Goal: Task Accomplishment & Management: Use online tool/utility

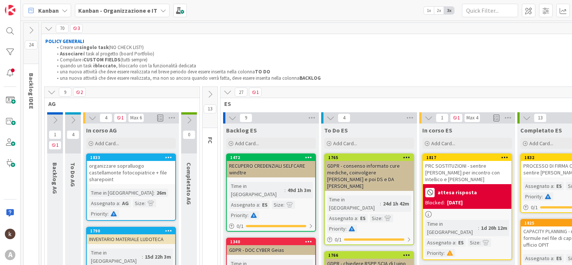
click at [51, 91] on icon at bounding box center [52, 92] width 8 height 8
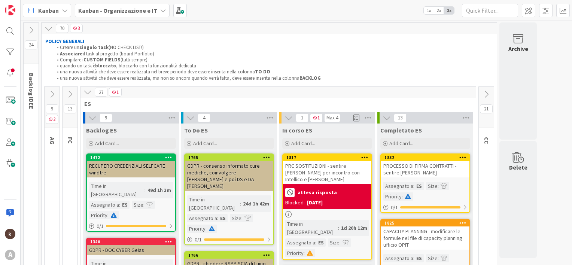
click at [92, 92] on button at bounding box center [88, 92] width 10 height 10
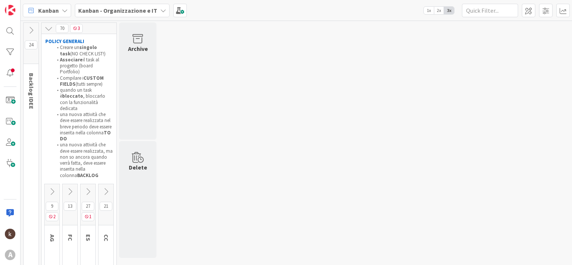
click at [69, 188] on icon at bounding box center [70, 192] width 8 height 8
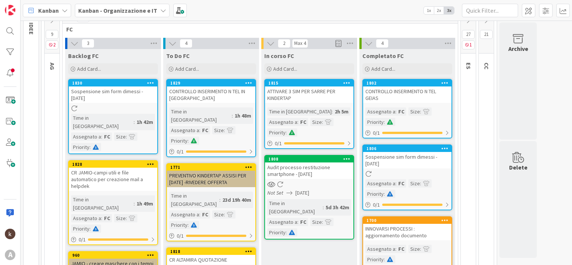
scroll to position [75, 0]
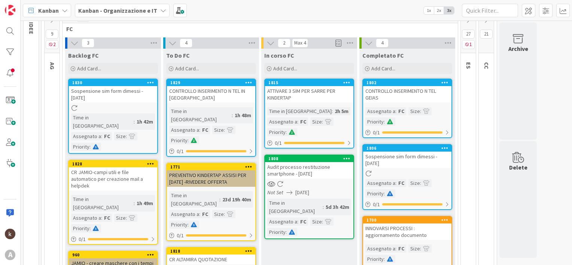
click at [148, 17] on div "Kanban Kanban - Organizzazione e IT 1x 2x 3x" at bounding box center [296, 10] width 551 height 21
click at [142, 12] on b "Kanban - Organizzazione e IT" at bounding box center [117, 10] width 79 height 7
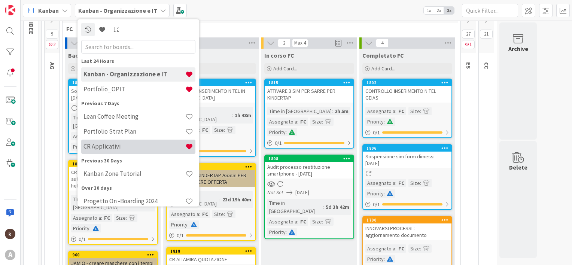
click at [103, 151] on div "CR Applicativi" at bounding box center [138, 147] width 114 height 14
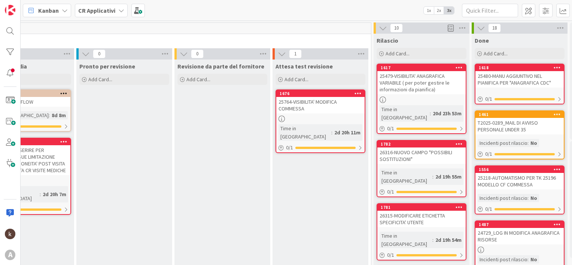
scroll to position [0, 874]
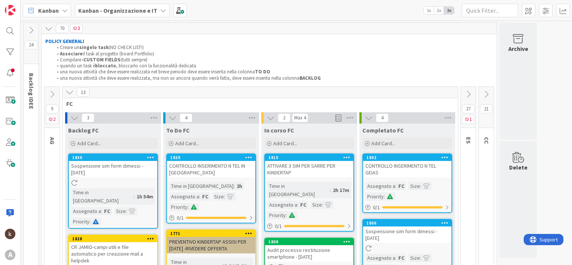
click at [133, 12] on b "Kanban - Organizzazione e IT" at bounding box center [117, 10] width 79 height 7
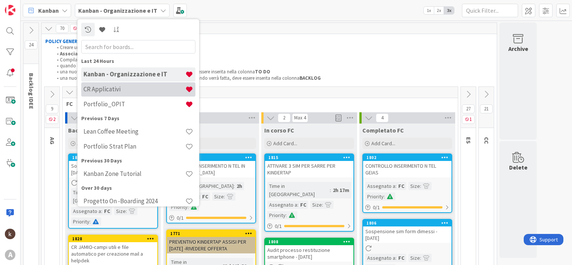
click at [112, 89] on h4 "CR Applicativi" at bounding box center [134, 89] width 102 height 7
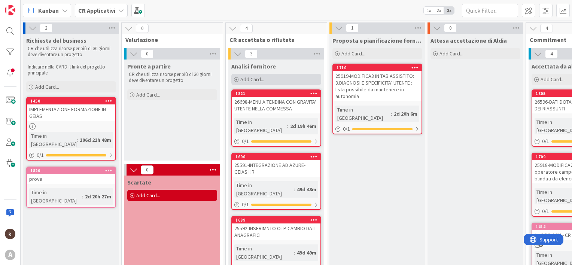
click at [252, 79] on span "Add Card..." at bounding box center [252, 79] width 24 height 7
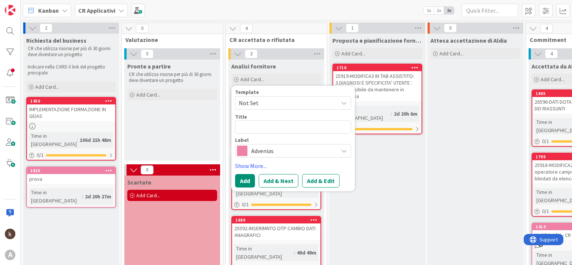
click at [267, 150] on span "Advenias" at bounding box center [292, 151] width 83 height 10
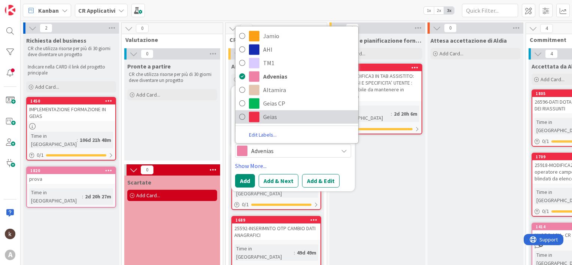
click at [278, 121] on span "Geias" at bounding box center [308, 116] width 91 height 11
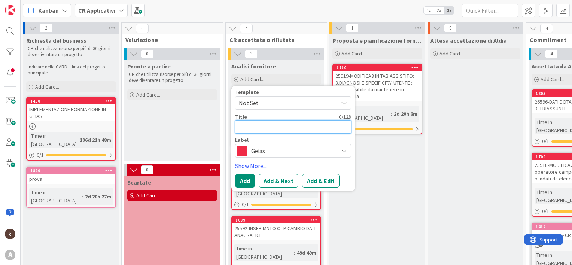
click at [273, 127] on textarea at bounding box center [293, 126] width 116 height 13
paste textarea "26782"
type textarea "x"
type textarea "26782"
type textarea "x"
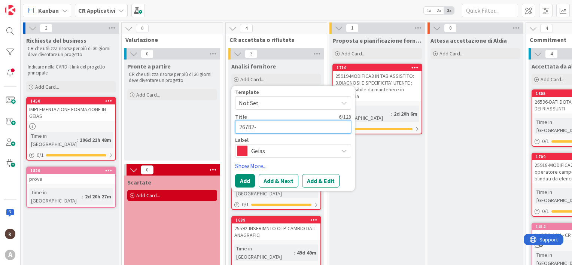
type textarea "26782-"
paste textarea "GESTIONE EVENTI RIASSUNTI"
type textarea "x"
type textarea "26782-GESTIONE EVENTI RIASSUNTI"
click at [247, 181] on button "Add" at bounding box center [245, 180] width 20 height 13
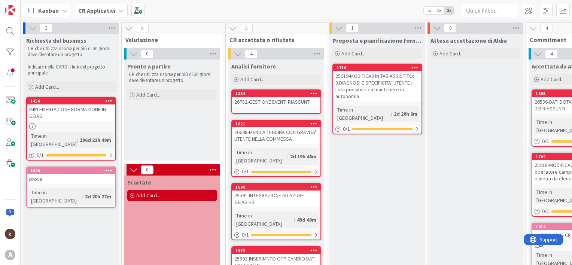
click at [258, 101] on div "26782-GESTIONE EVENTI RIASSUNTI" at bounding box center [276, 102] width 88 height 10
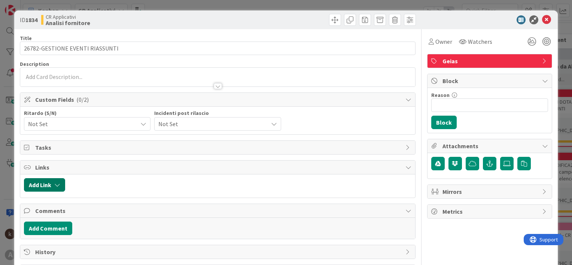
click at [40, 182] on button "Add Link" at bounding box center [44, 184] width 41 height 13
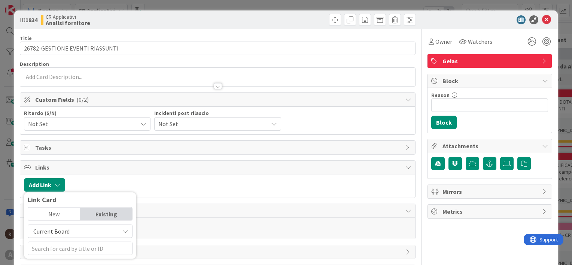
click at [53, 229] on span "Current Board" at bounding box center [51, 231] width 36 height 7
click at [61, 211] on span "All Boards" at bounding box center [84, 213] width 104 height 11
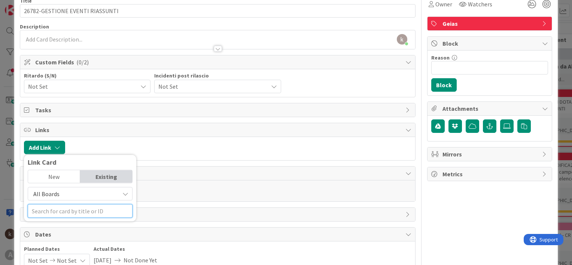
click at [71, 211] on input "text" at bounding box center [80, 210] width 105 height 13
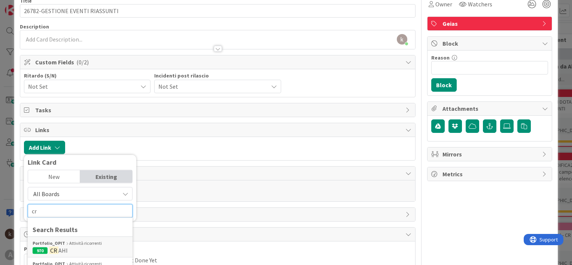
scroll to position [112, 0]
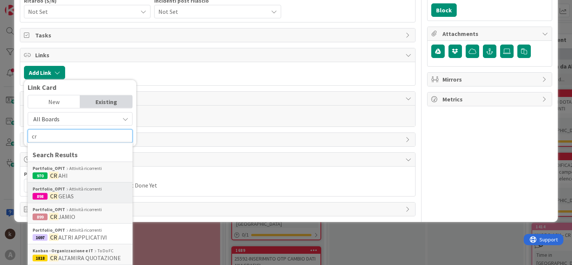
type input "cr"
click at [63, 195] on span "GEIAS" at bounding box center [65, 195] width 15 height 7
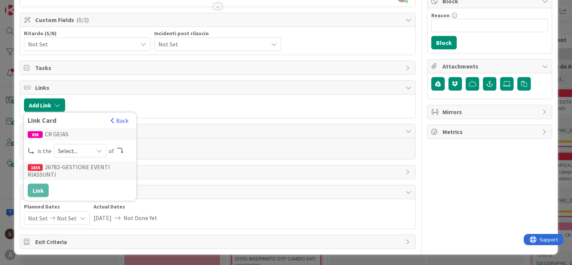
scroll to position [78, 0]
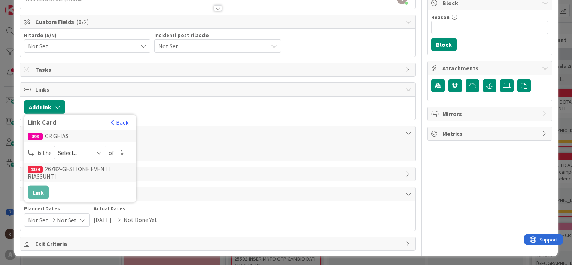
click at [100, 151] on icon at bounding box center [99, 153] width 6 height 6
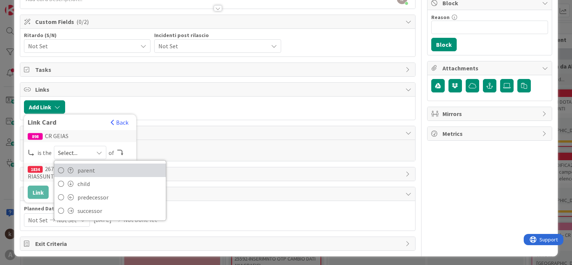
click at [88, 168] on span "parent" at bounding box center [119, 170] width 85 height 11
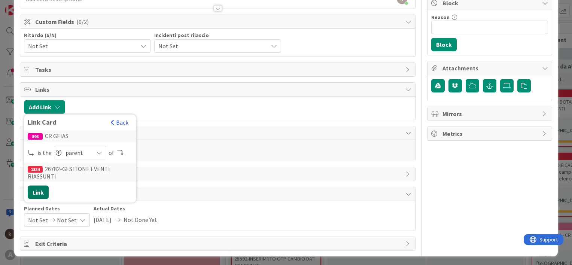
click at [34, 187] on button "Link" at bounding box center [38, 192] width 21 height 13
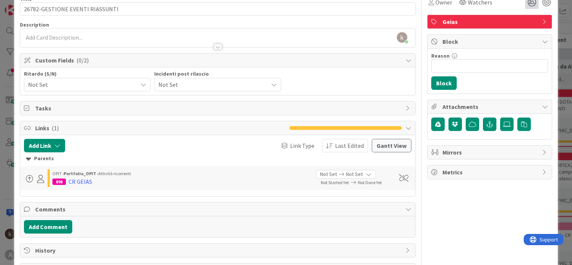
scroll to position [0, 0]
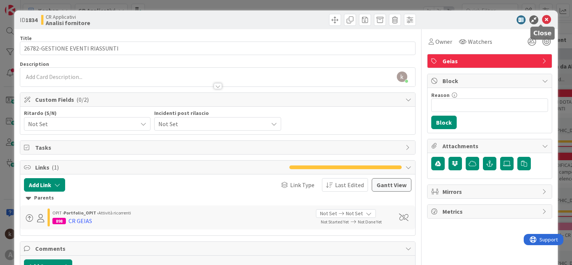
click at [542, 20] on icon at bounding box center [546, 19] width 9 height 9
